Goal: Task Accomplishment & Management: Complete application form

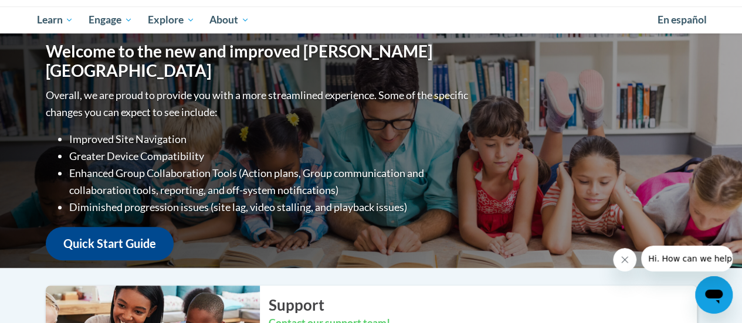
click at [560, 222] on div "Welcome to the new and improved Cox Campus Overall, we are proud to provide you…" at bounding box center [371, 150] width 686 height 234
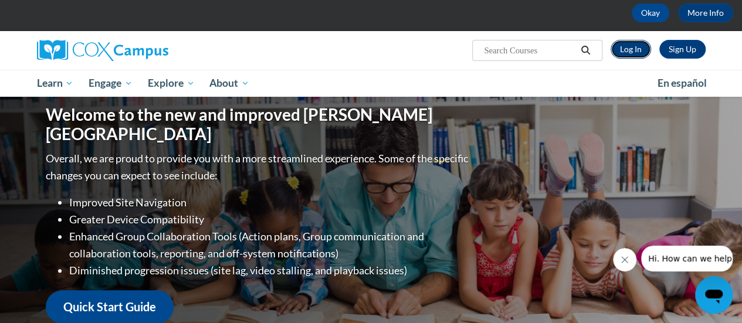
click at [629, 56] on link "Log In" at bounding box center [630, 49] width 40 height 19
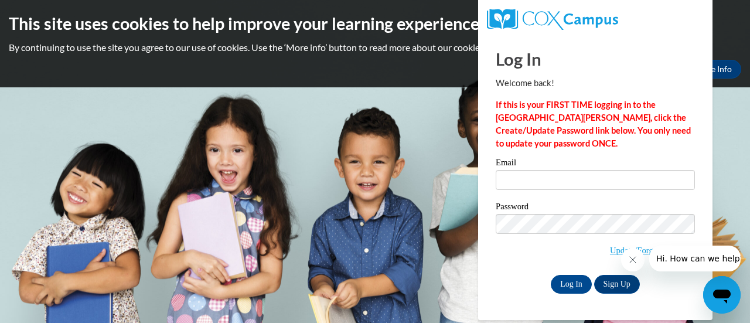
click at [577, 254] on span "Update/Forgot Password" at bounding box center [595, 238] width 199 height 49
click at [611, 251] on link "Update/Forgot Password" at bounding box center [652, 250] width 85 height 9
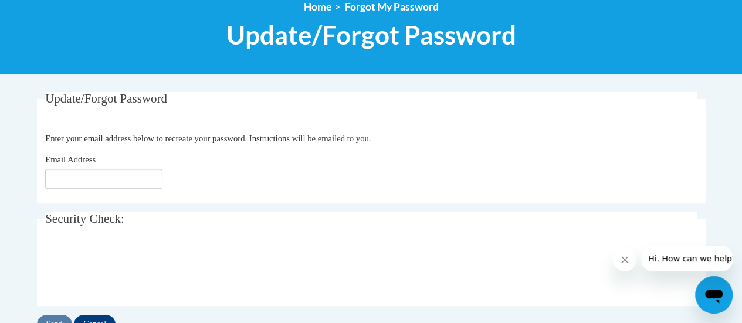
scroll to position [145, 0]
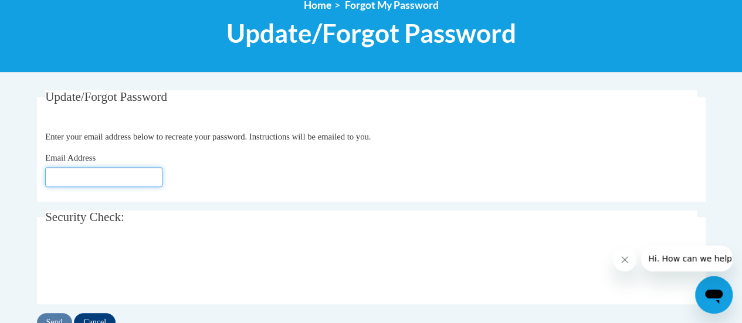
click at [115, 176] on input "Email Address" at bounding box center [103, 177] width 117 height 20
type input "A"
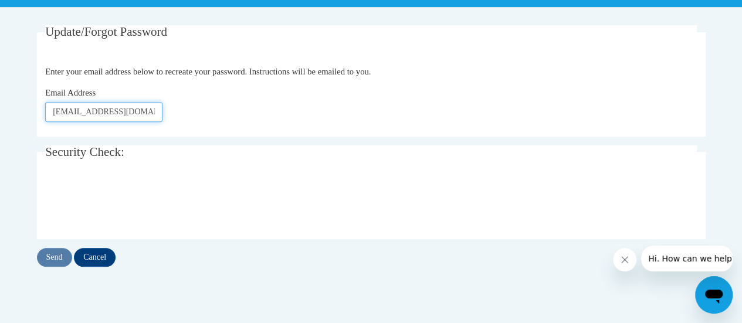
scroll to position [212, 0]
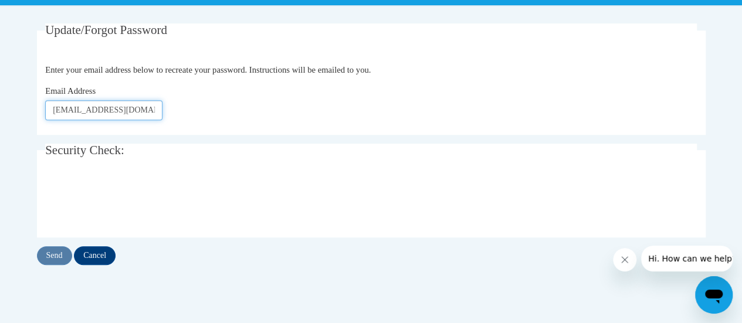
type input "[EMAIL_ADDRESS][DOMAIN_NAME]"
click at [60, 247] on input "Send" at bounding box center [54, 255] width 35 height 19
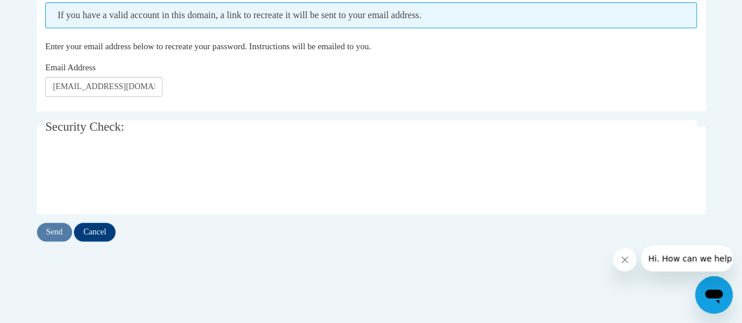
scroll to position [267, 0]
click at [59, 225] on input "Send" at bounding box center [54, 231] width 35 height 19
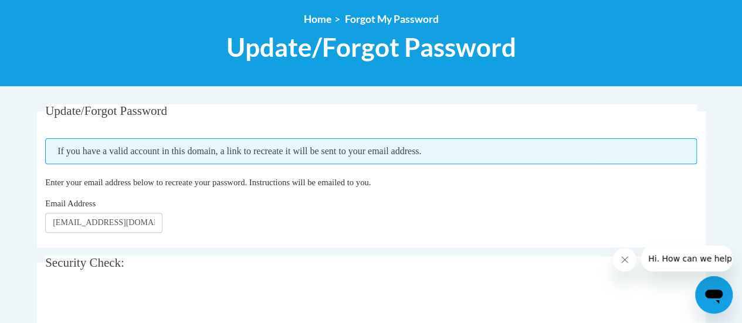
scroll to position [130, 0]
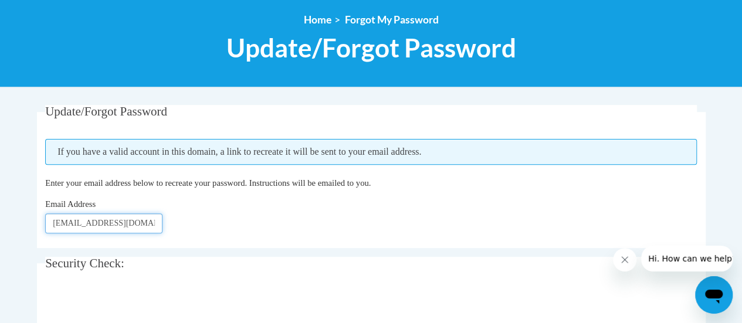
click at [100, 221] on input "[EMAIL_ADDRESS][DOMAIN_NAME]" at bounding box center [103, 223] width 117 height 20
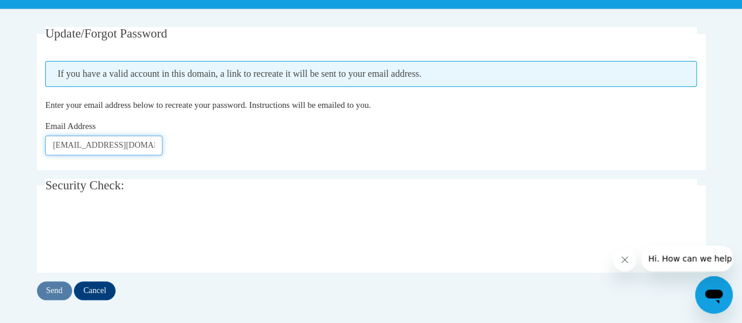
scroll to position [209, 0]
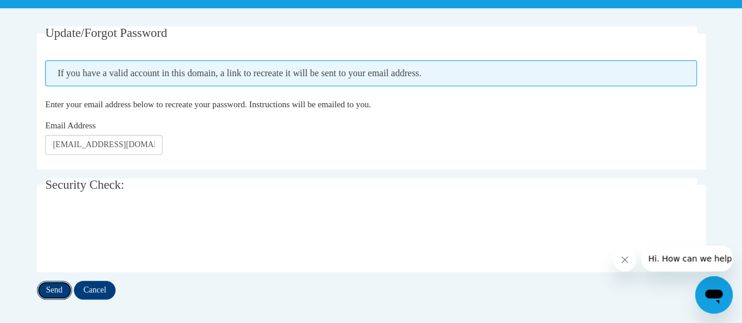
click at [59, 290] on input "Send" at bounding box center [54, 290] width 35 height 19
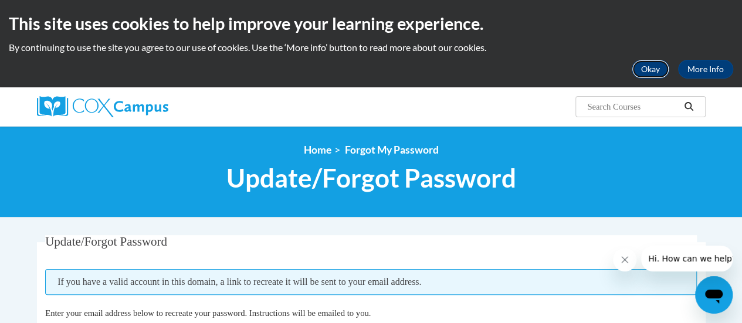
click at [657, 70] on button "Okay" at bounding box center [650, 69] width 38 height 19
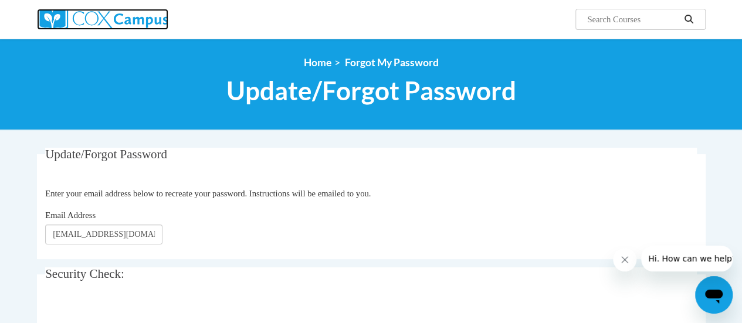
click at [53, 11] on img at bounding box center [102, 19] width 131 height 21
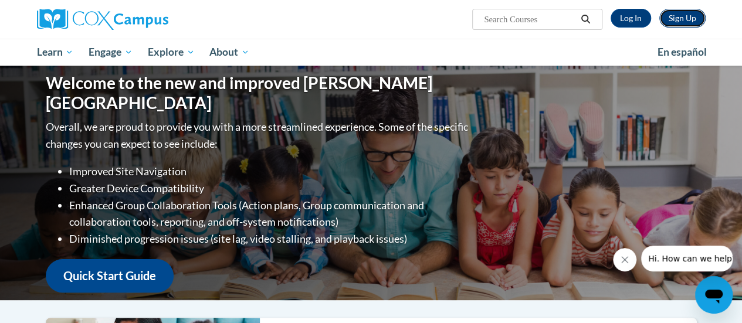
click at [687, 23] on link "Sign Up" at bounding box center [682, 18] width 46 height 19
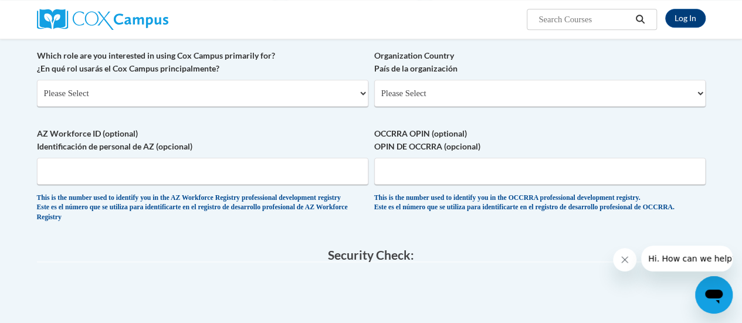
scroll to position [555, 0]
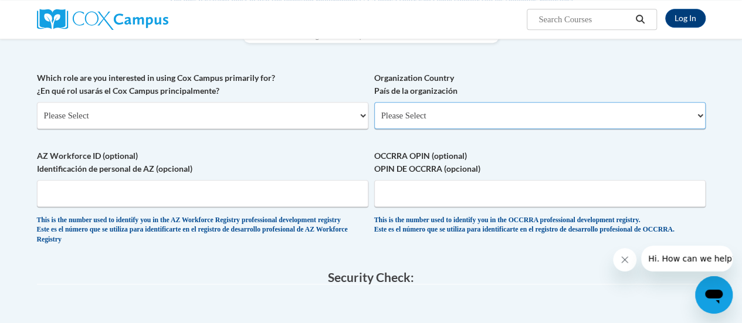
click at [467, 108] on select "Please Select [GEOGRAPHIC_DATA] | [GEOGRAPHIC_DATA] Outside of [GEOGRAPHIC_DATA…" at bounding box center [539, 115] width 331 height 27
select select "ad49bcad-a171-4b2e-b99c-48b446064914"
click at [374, 102] on select "Please Select [GEOGRAPHIC_DATA] | [GEOGRAPHIC_DATA] Outside of [GEOGRAPHIC_DATA…" at bounding box center [539, 115] width 331 height 27
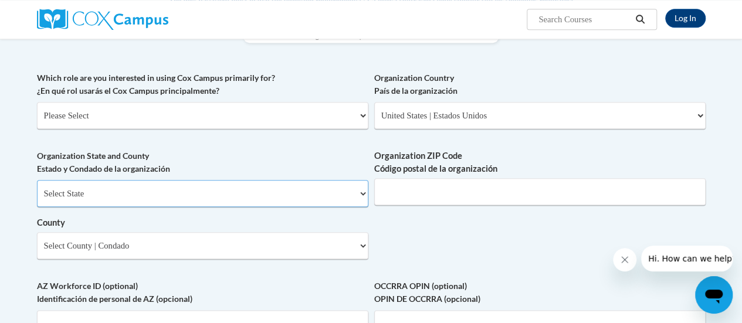
click at [314, 198] on select "Select State [US_STATE] [US_STATE] [US_STATE] [US_STATE] [US_STATE] [US_STATE] …" at bounding box center [202, 193] width 331 height 27
select select "[US_STATE]"
click at [37, 180] on select "Select State [US_STATE] [US_STATE] [US_STATE] [US_STATE] [US_STATE] [US_STATE] …" at bounding box center [202, 193] width 331 height 27
click at [417, 189] on input "Organization ZIP Code Código postal de la organización" at bounding box center [539, 191] width 331 height 27
type input "53095"
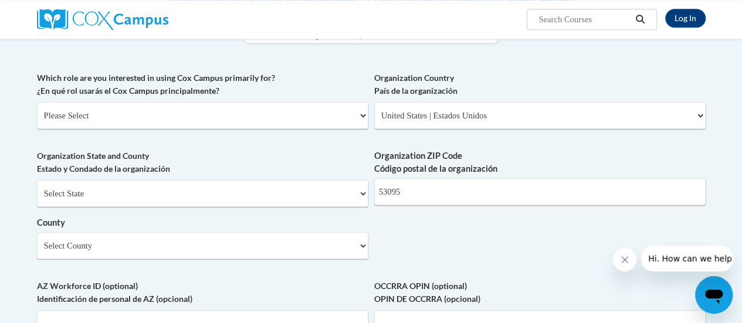
type input "Minster"
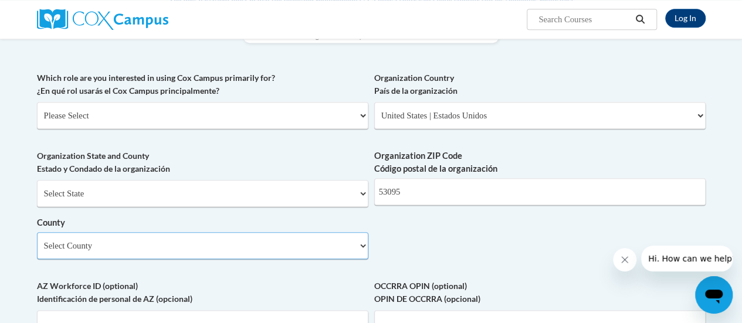
click at [295, 246] on select "Select County [GEOGRAPHIC_DATA] [GEOGRAPHIC_DATA] [PERSON_NAME][GEOGRAPHIC_DATA…" at bounding box center [202, 245] width 331 height 27
select select "[US_STATE]"
click at [37, 232] on select "Select County [GEOGRAPHIC_DATA] [GEOGRAPHIC_DATA] [PERSON_NAME][GEOGRAPHIC_DATA…" at bounding box center [202, 245] width 331 height 27
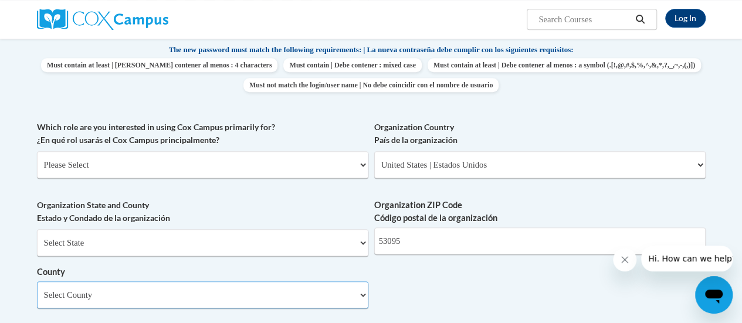
scroll to position [505, 0]
click at [267, 161] on select "Please Select College/University | Colegio/Universidad Community/Nonprofit Part…" at bounding box center [202, 165] width 331 height 27
select select "fbf2d438-af2f-41f8-98f1-81c410e29de3"
click at [37, 152] on select "Please Select College/University | Colegio/Universidad Community/Nonprofit Part…" at bounding box center [202, 165] width 331 height 27
select select "null"
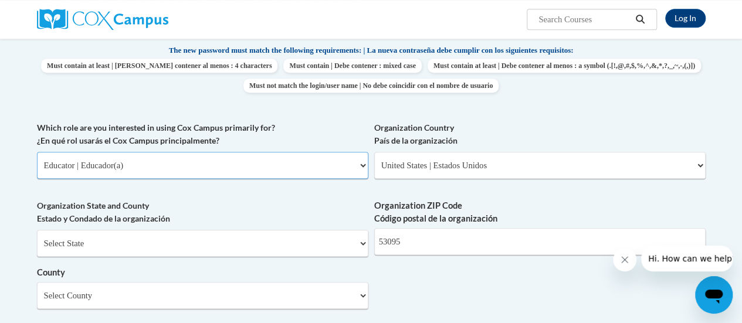
select select "null"
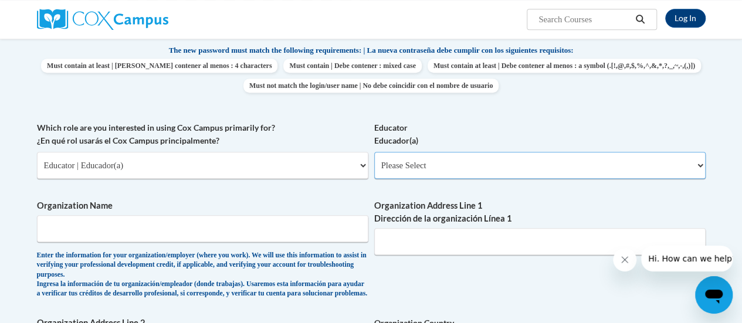
click at [461, 173] on select "Please Select Early Learning/Daycare Teacher/Family Home Care Provider | Maestr…" at bounding box center [539, 165] width 331 height 27
